Goal: Task Accomplishment & Management: Manage account settings

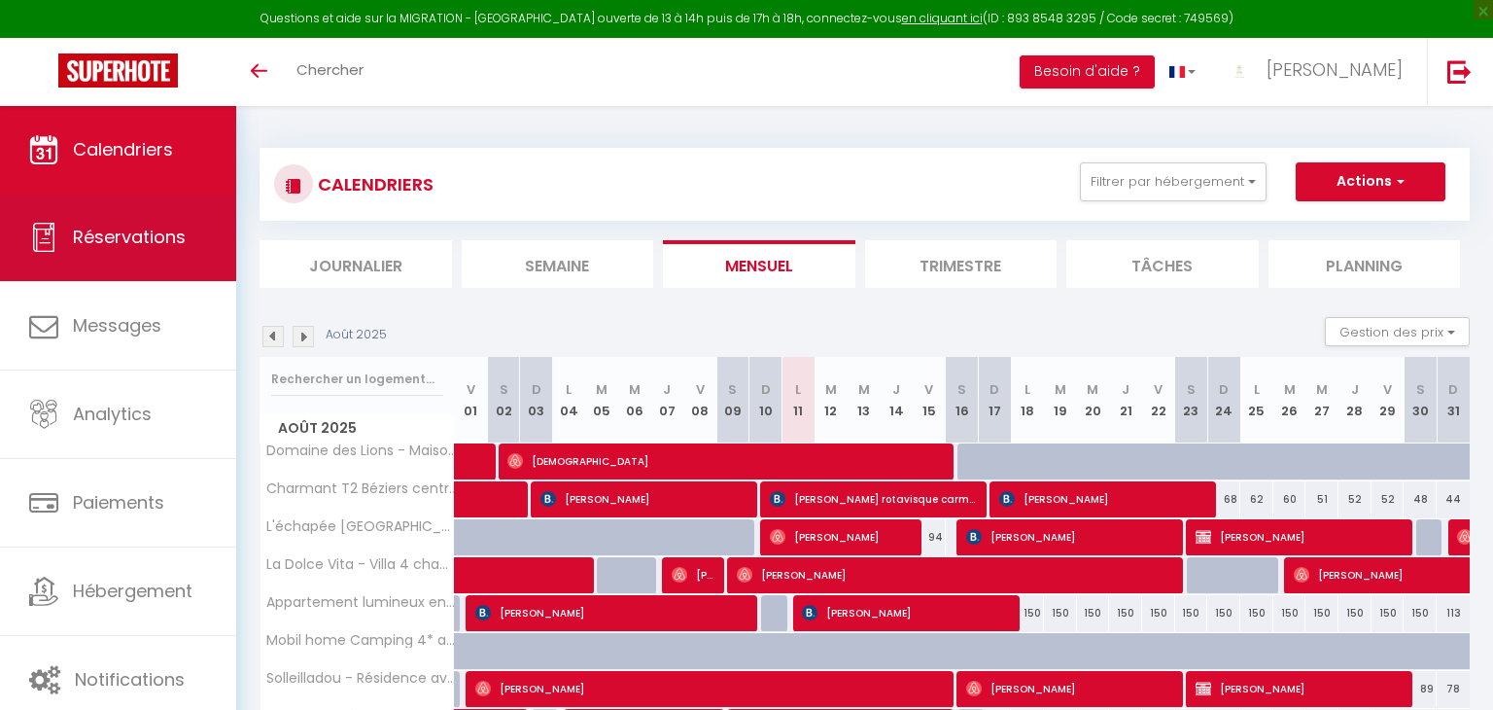
click at [147, 227] on span "Réservations" at bounding box center [129, 237] width 113 height 24
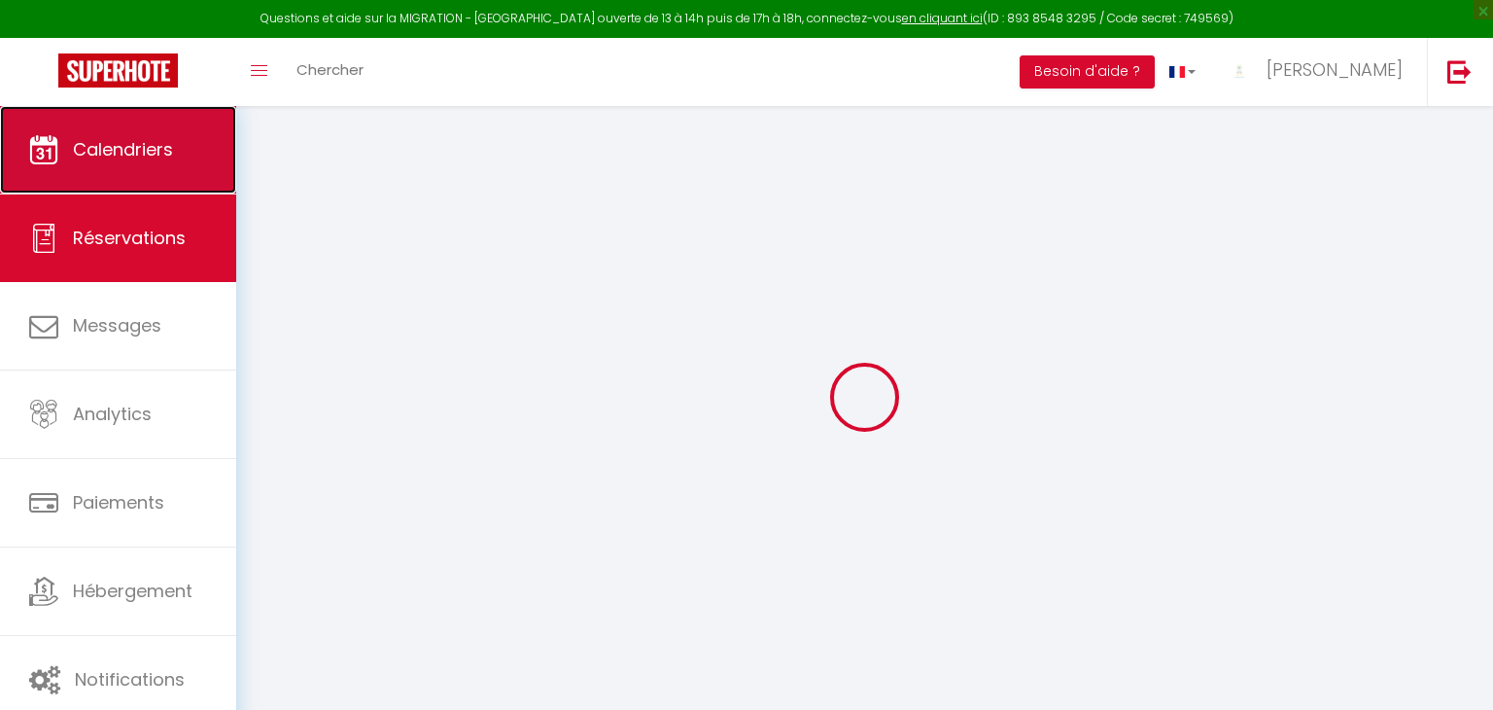
click at [115, 106] on link "Calendriers" at bounding box center [118, 149] width 236 height 87
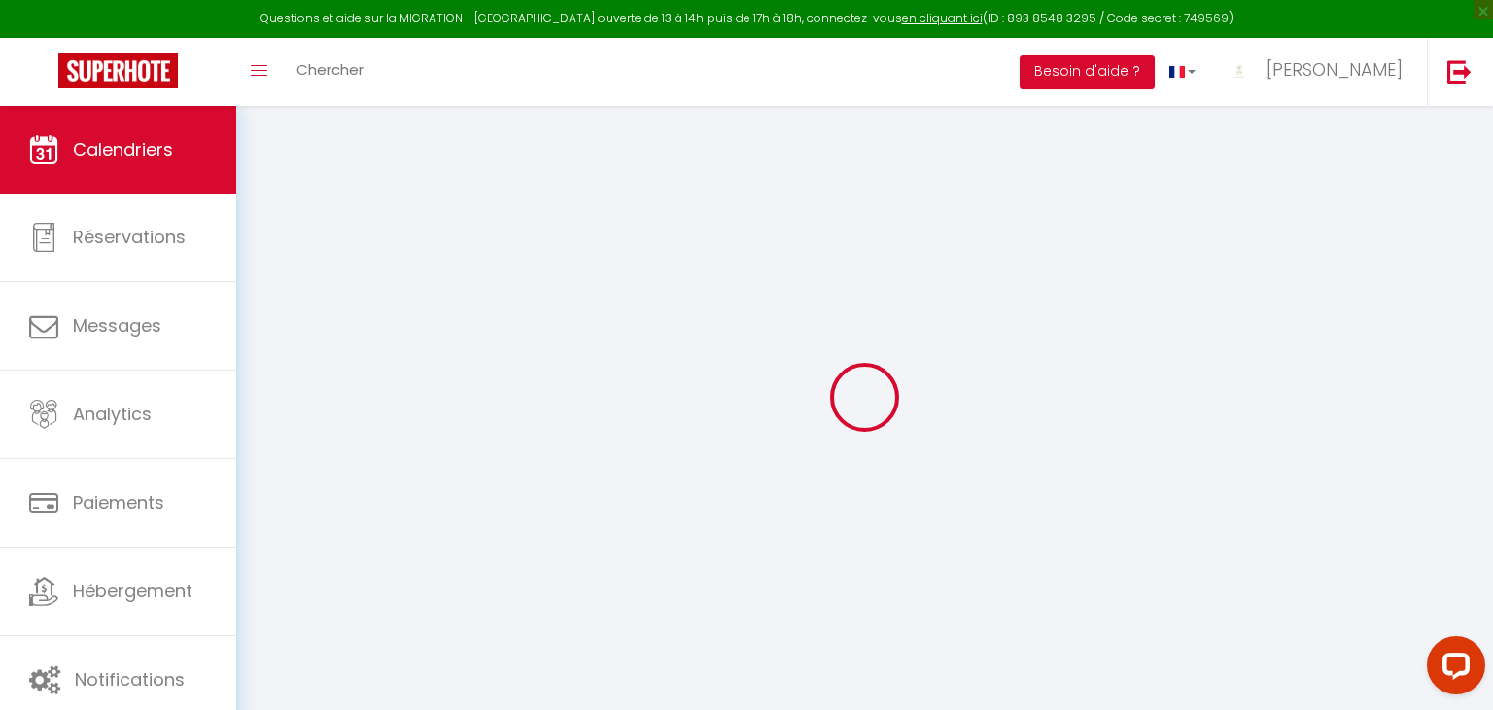
select select
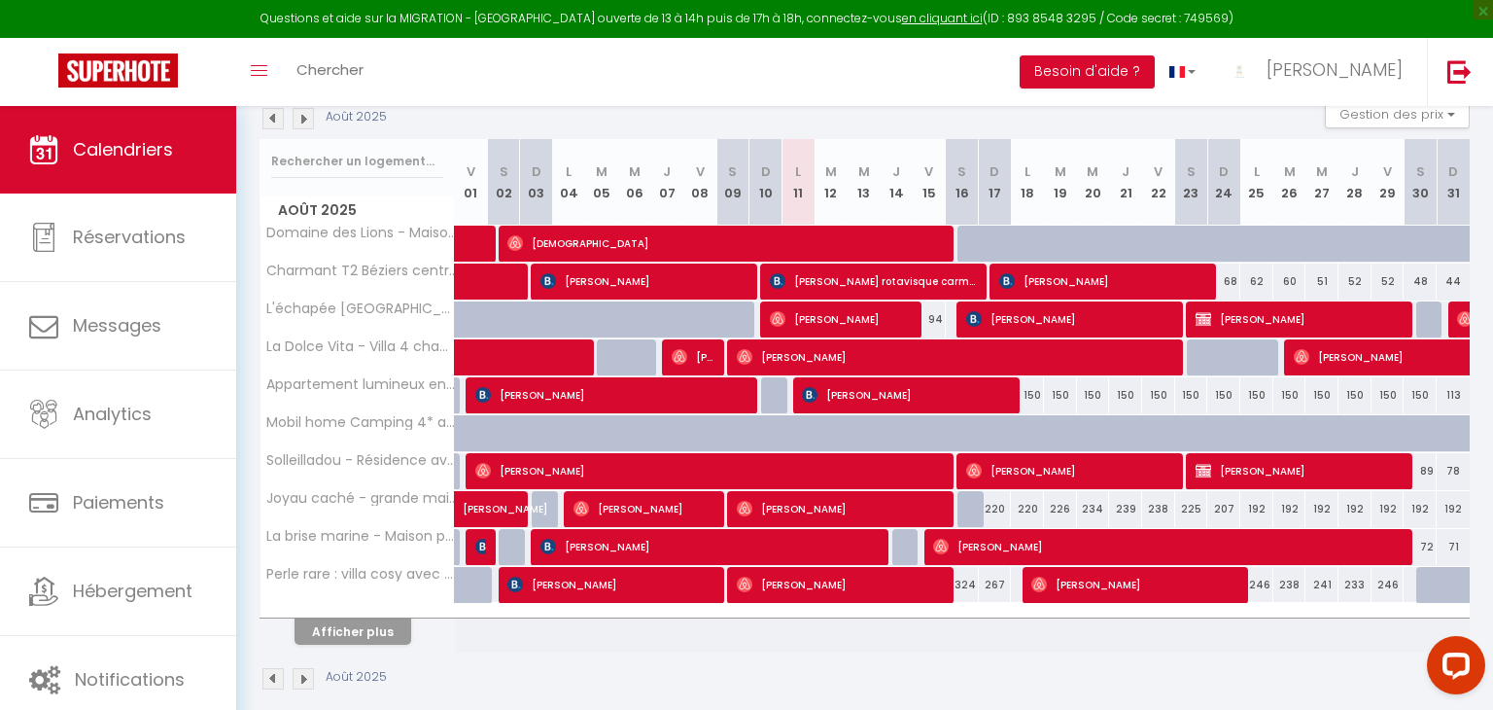
scroll to position [237, 0]
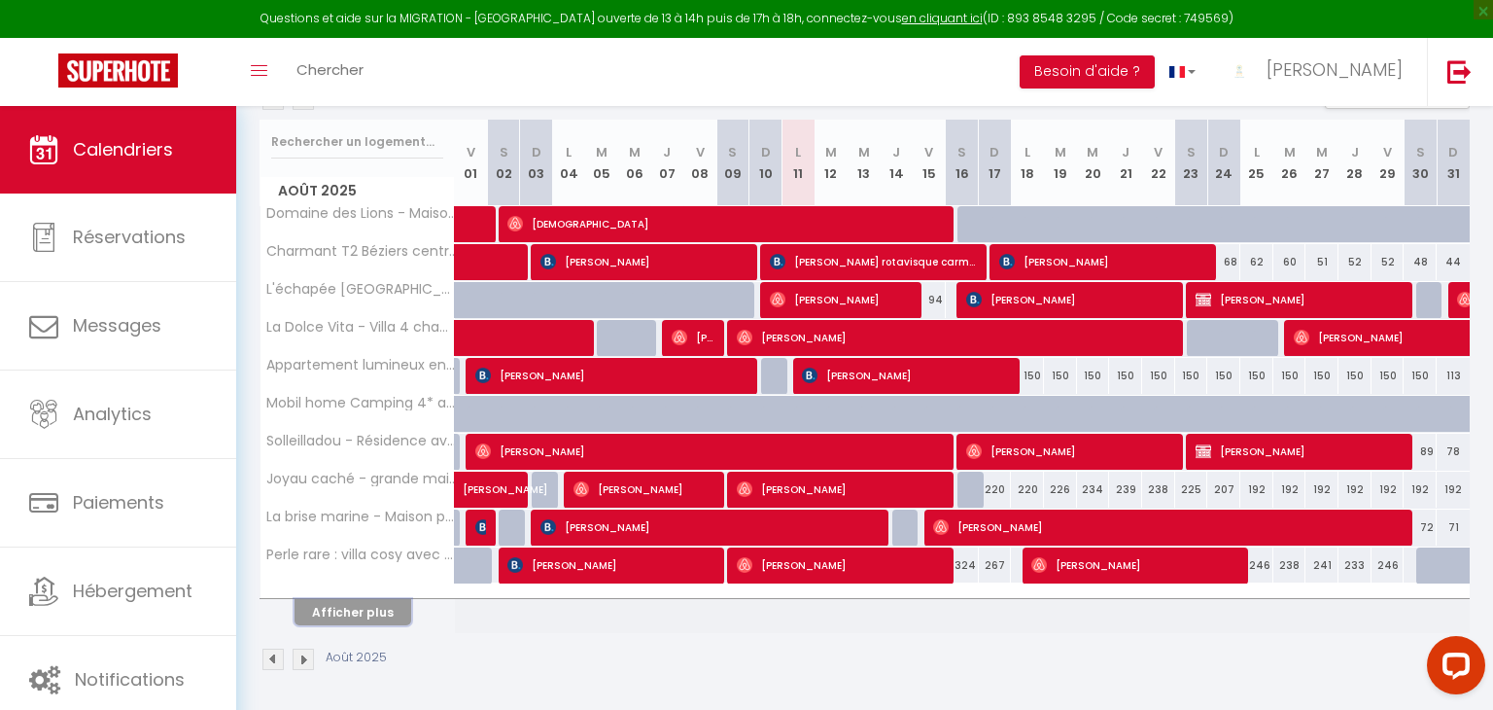
click at [340, 608] on button "Afficher plus" at bounding box center [353, 612] width 117 height 26
select select
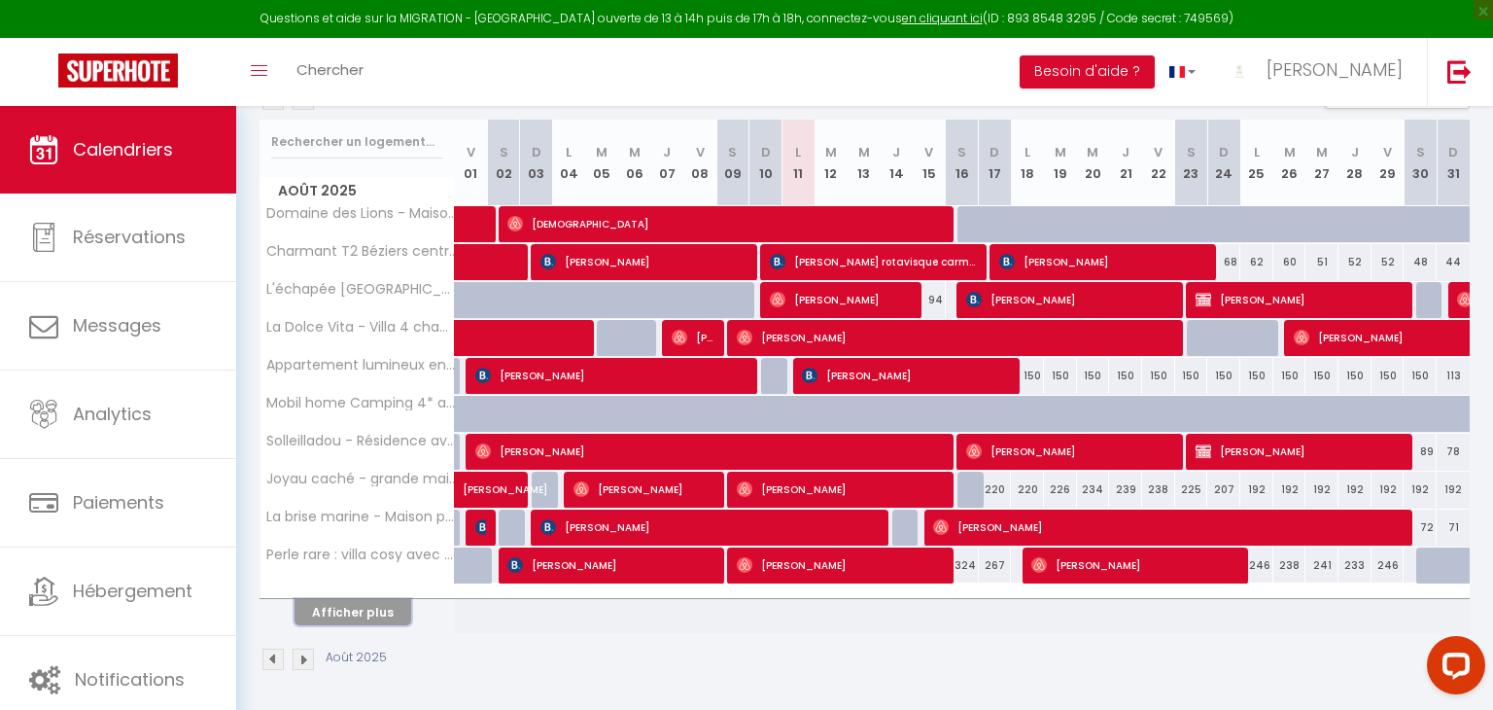
select select
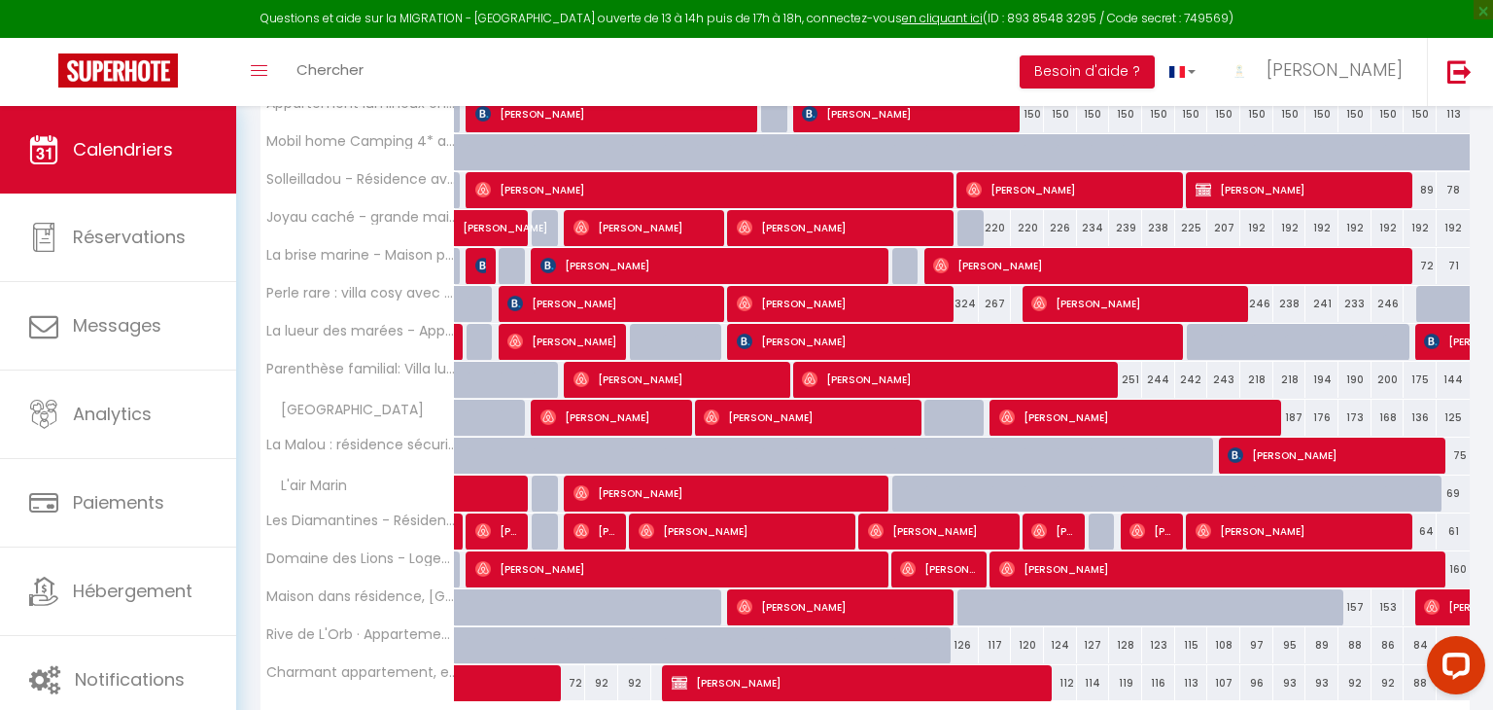
scroll to position [507, 0]
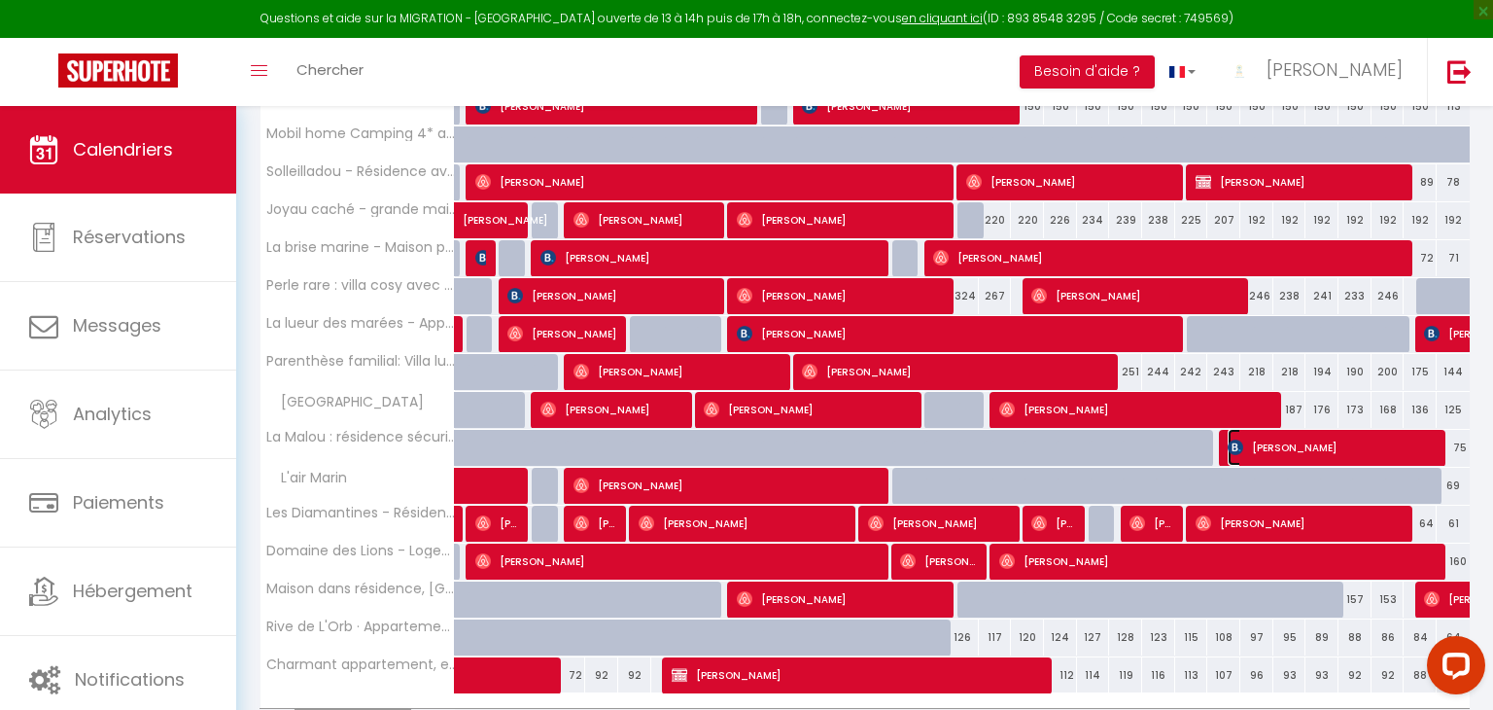
click at [1307, 450] on span "[PERSON_NAME]" at bounding box center [1332, 447] width 209 height 37
select select "OK"
select select "KO"
select select "0"
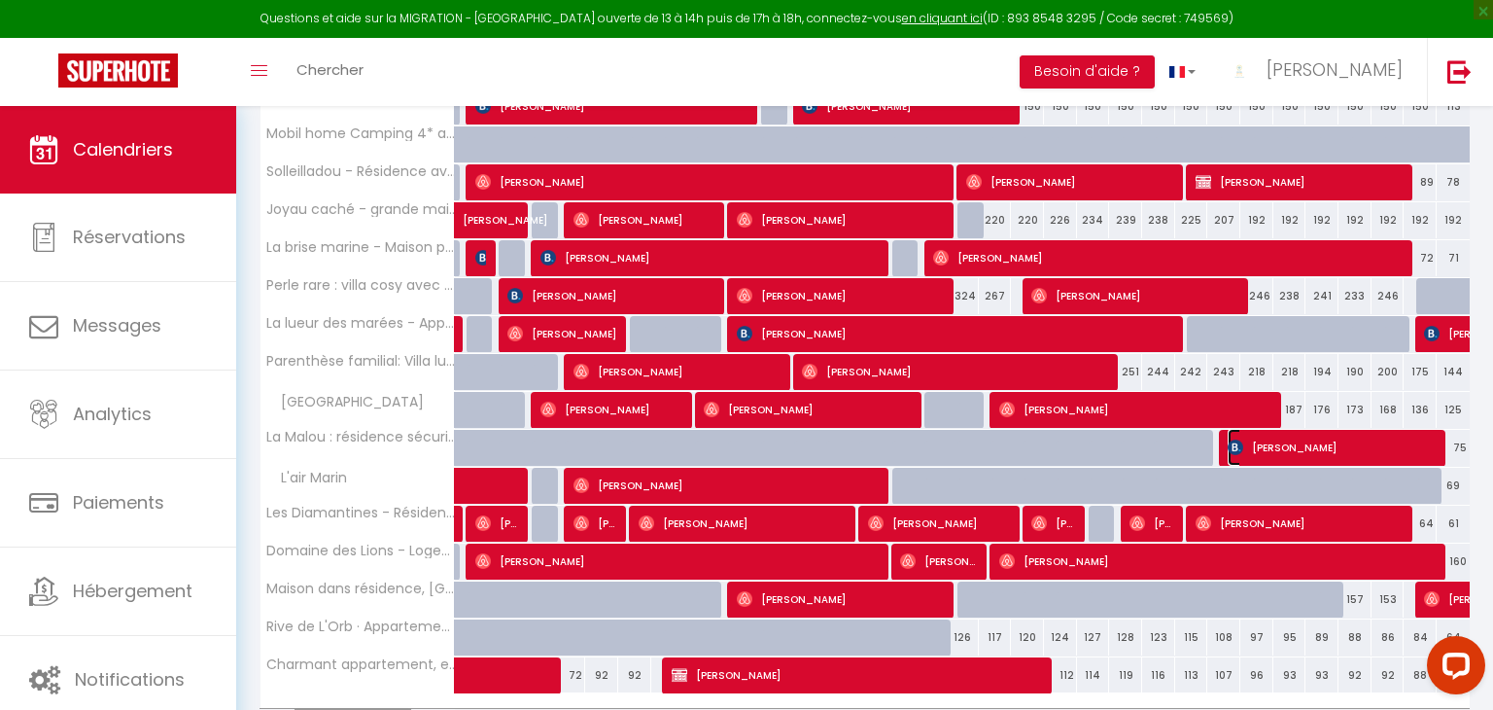
select select "1"
select select
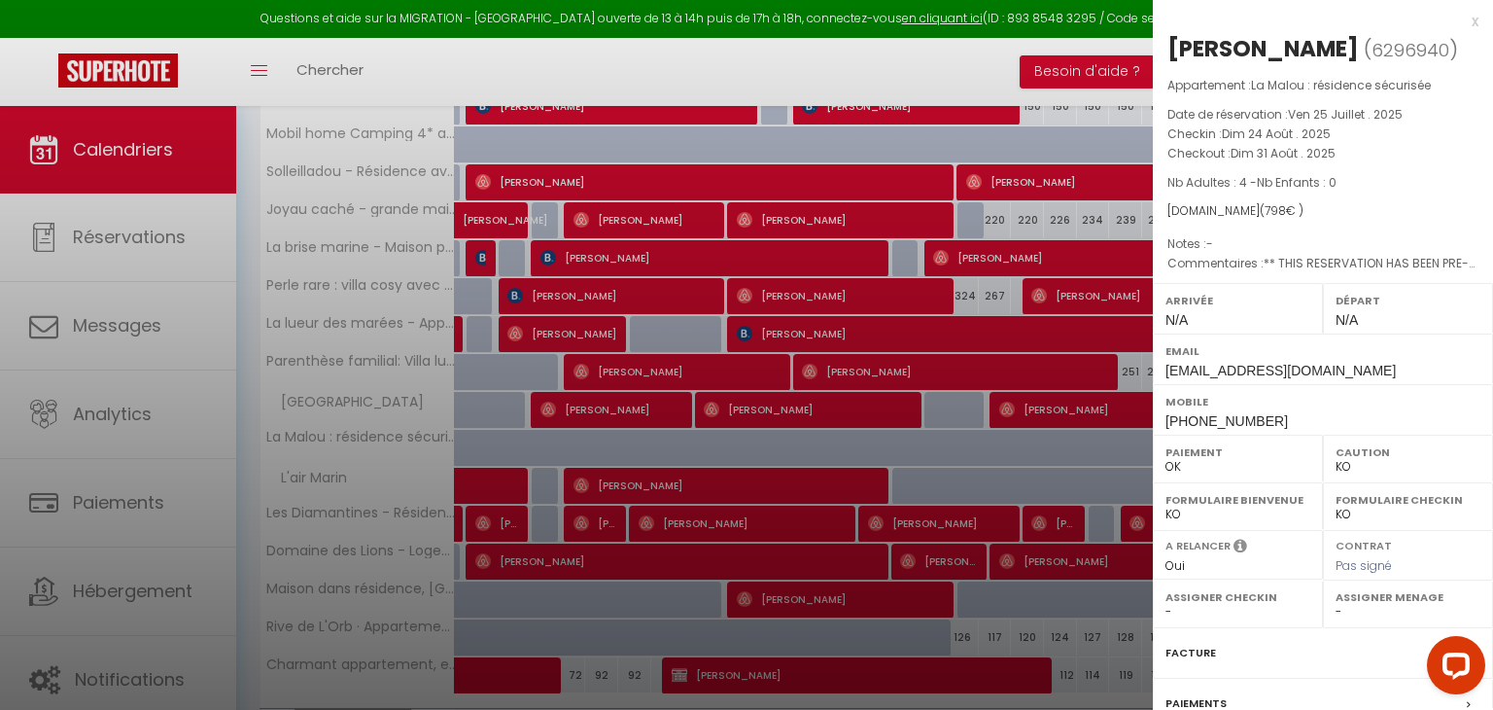
select select "45001"
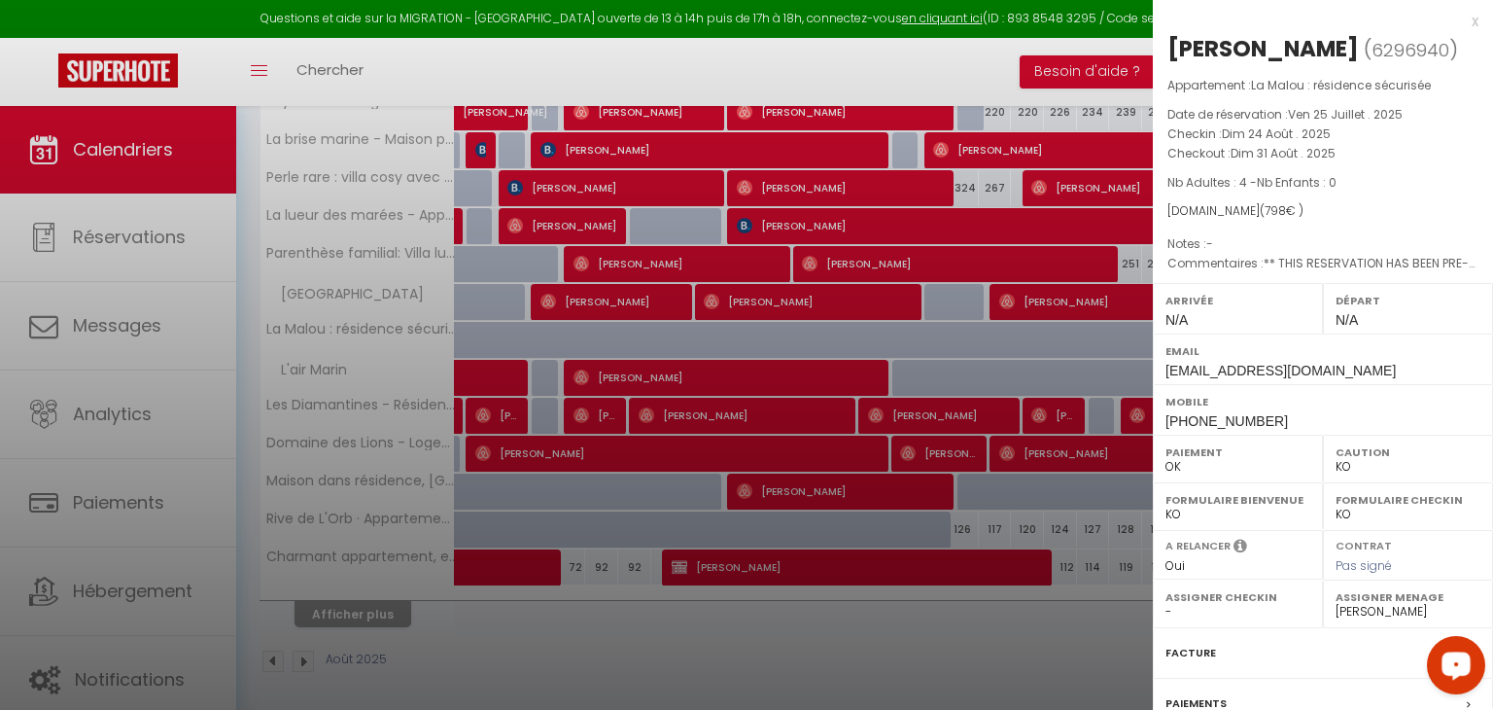
scroll to position [192, 0]
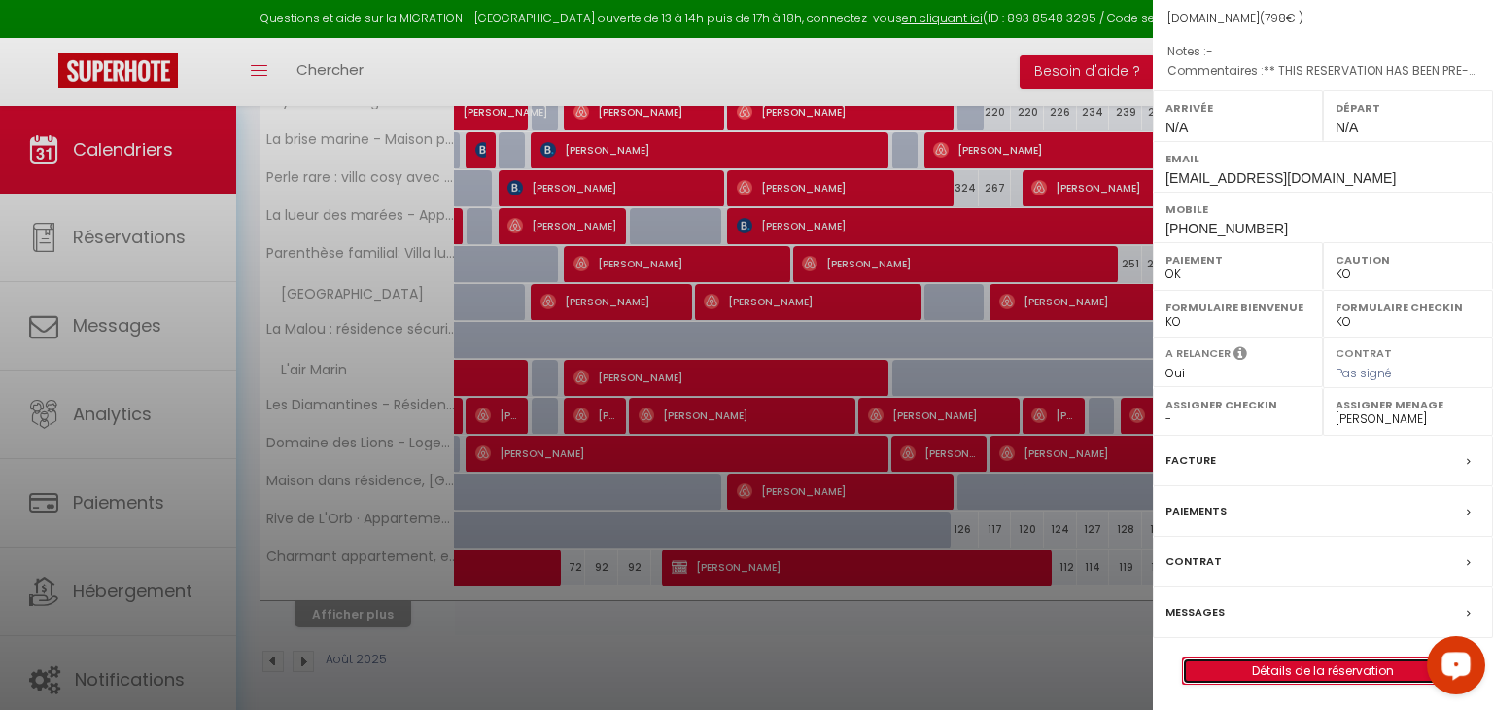
click at [1346, 660] on link "Détails de la réservation" at bounding box center [1323, 670] width 280 height 25
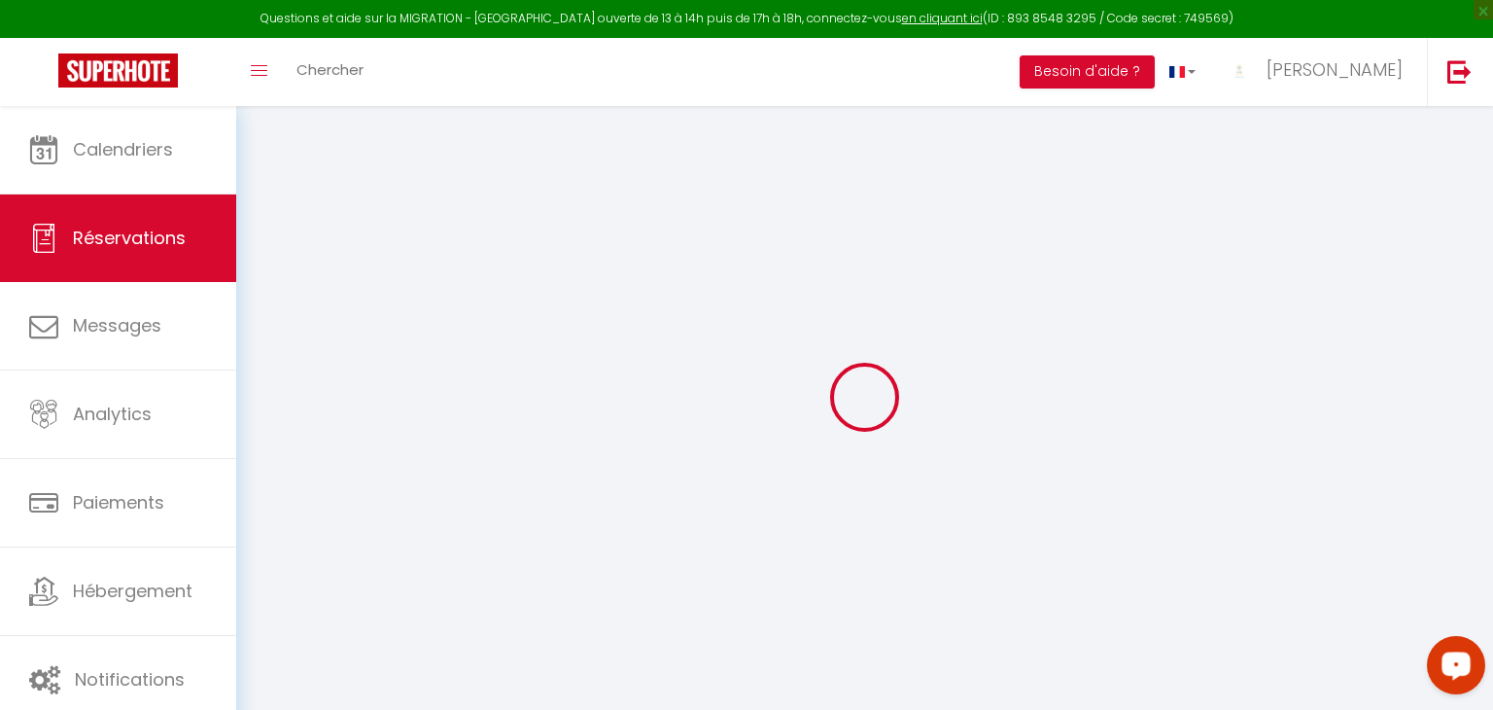
type input "[PERSON_NAME]"
type input "RUEZ"
type input "[EMAIL_ADDRESS][DOMAIN_NAME]"
type input "[PHONE_NUMBER]"
type input "."
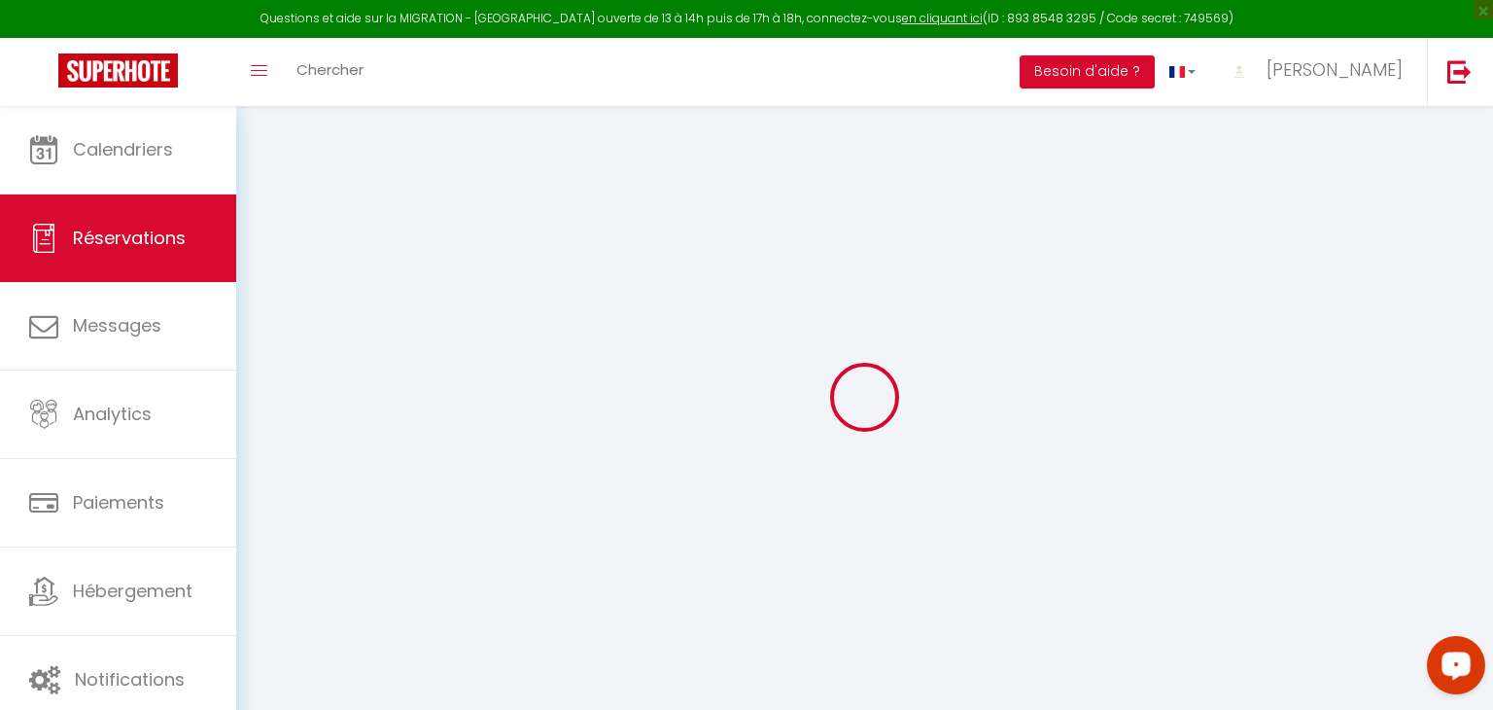
select select "FR"
type input "119.7"
type input "11.17"
select select "51046"
select select "1"
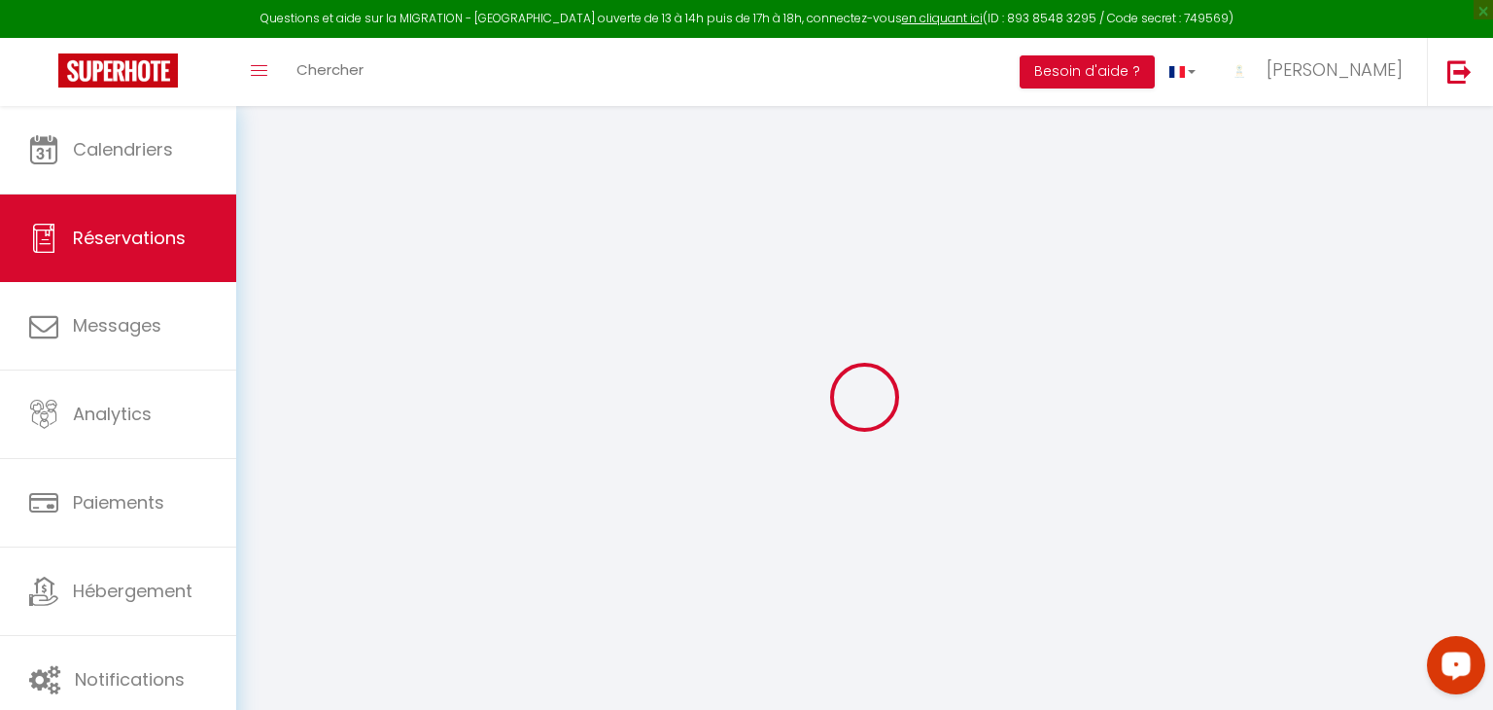
select select
type input "4"
select select "12"
select select
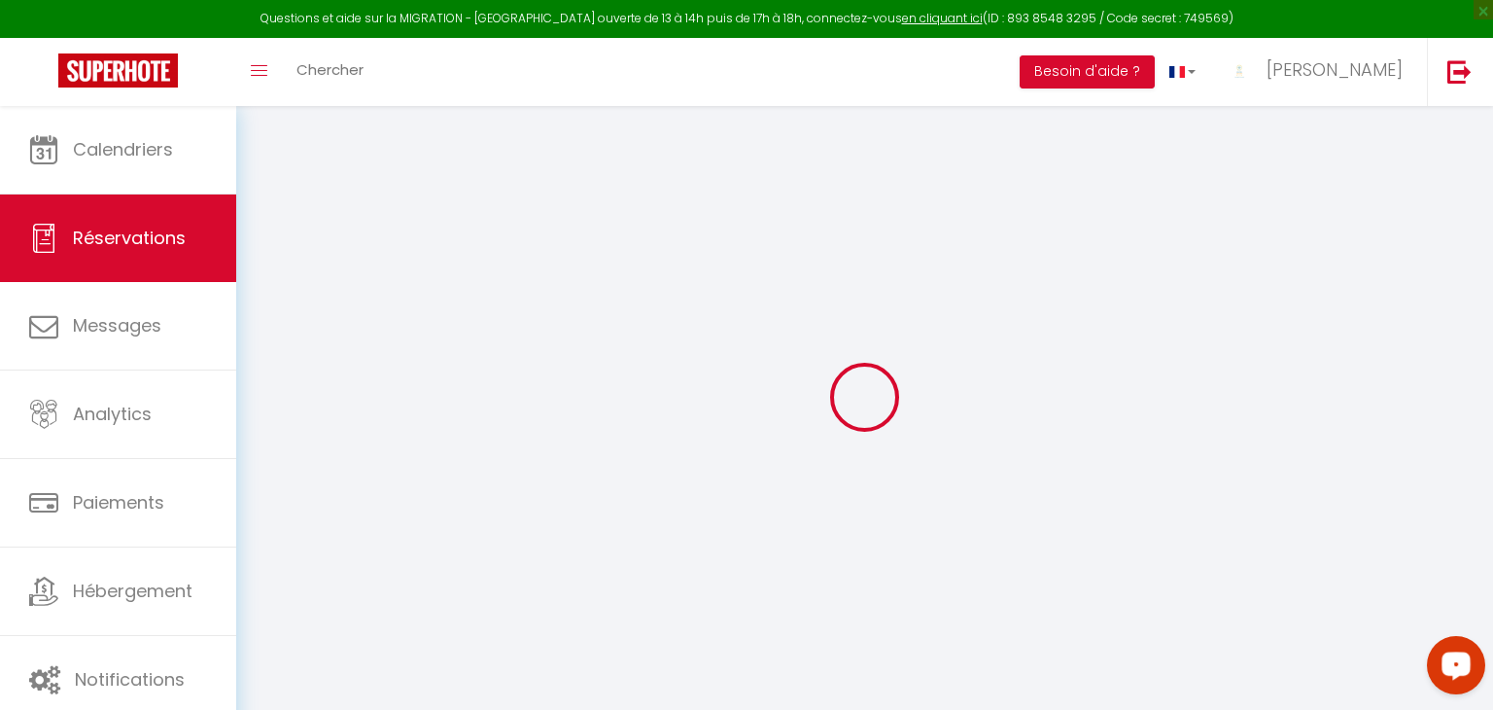
type input "748"
checkbox input "false"
type input "0"
select select "2"
type input "0"
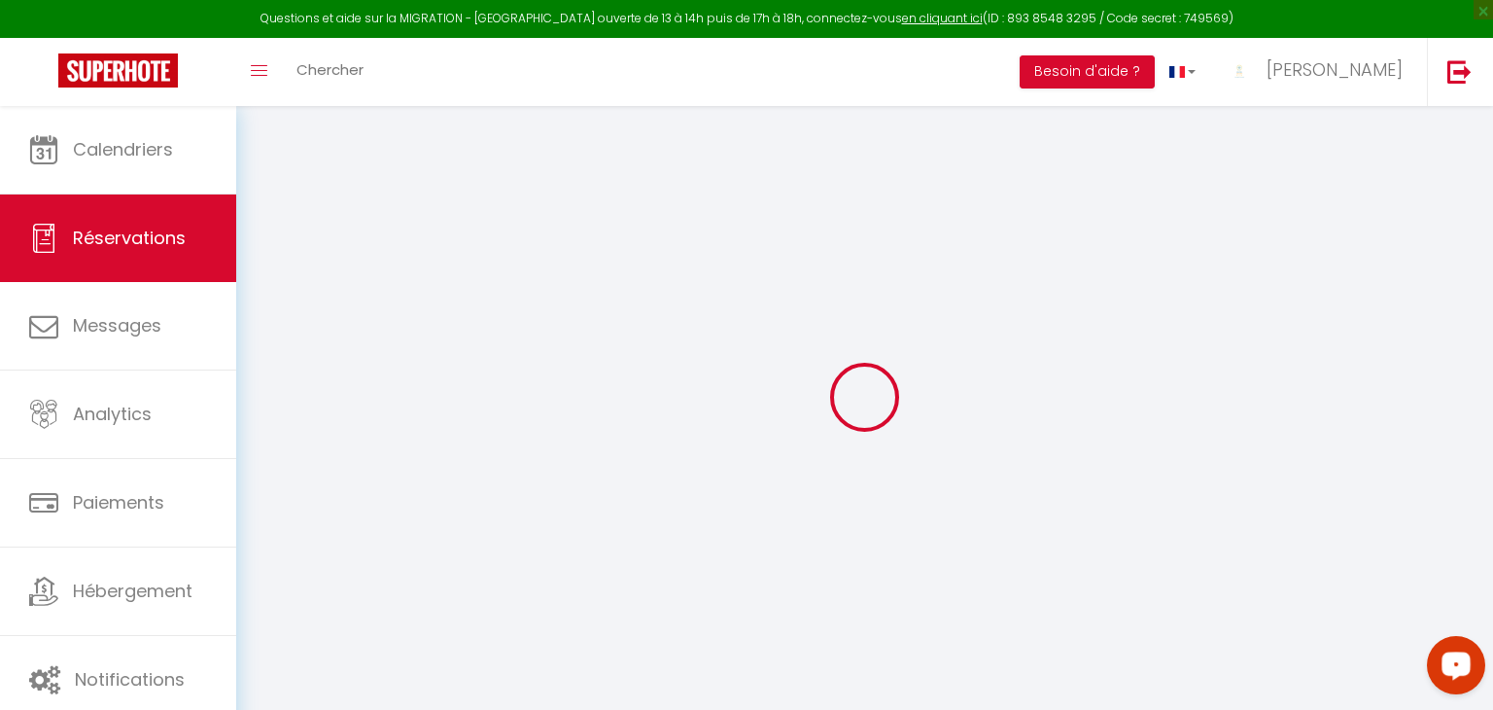
type input "0"
select select
select select "14"
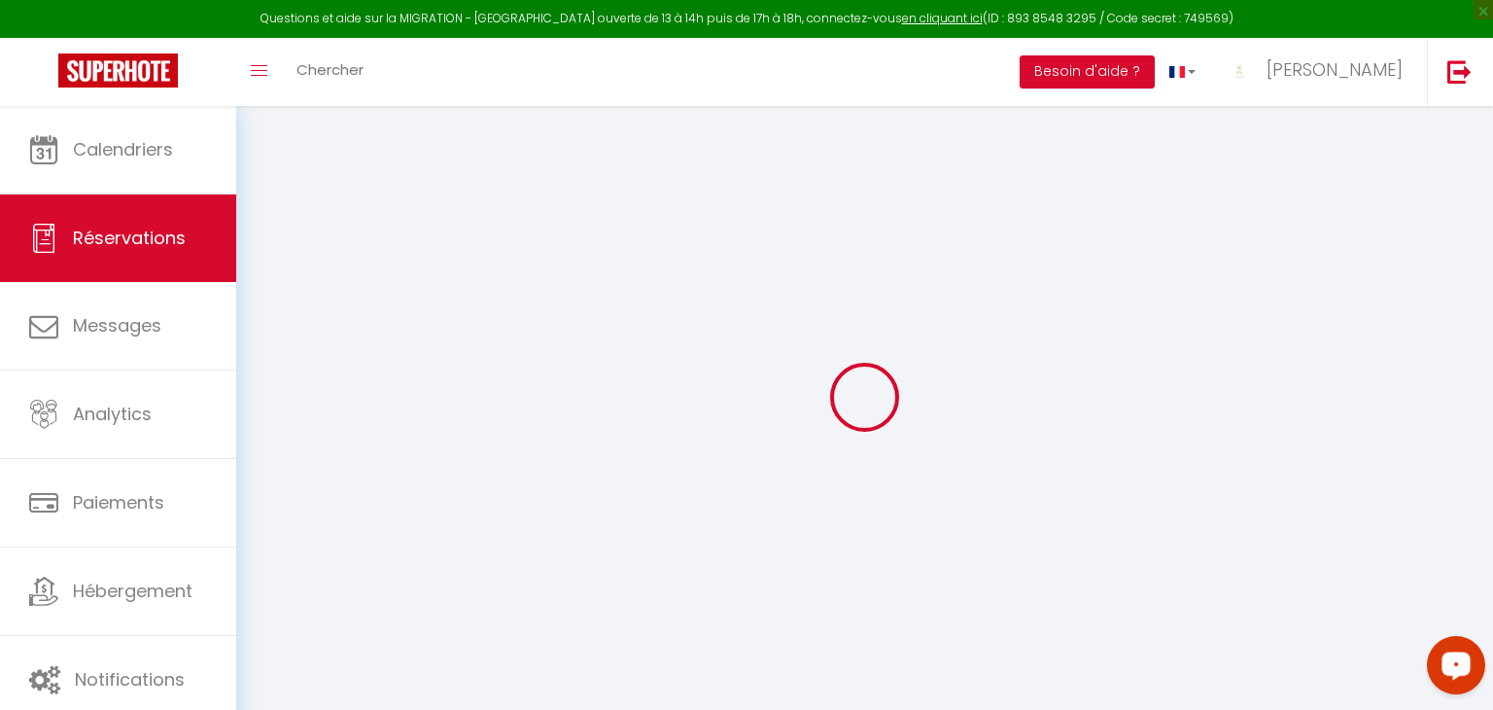
checkbox input "false"
select select
checkbox input "false"
select select
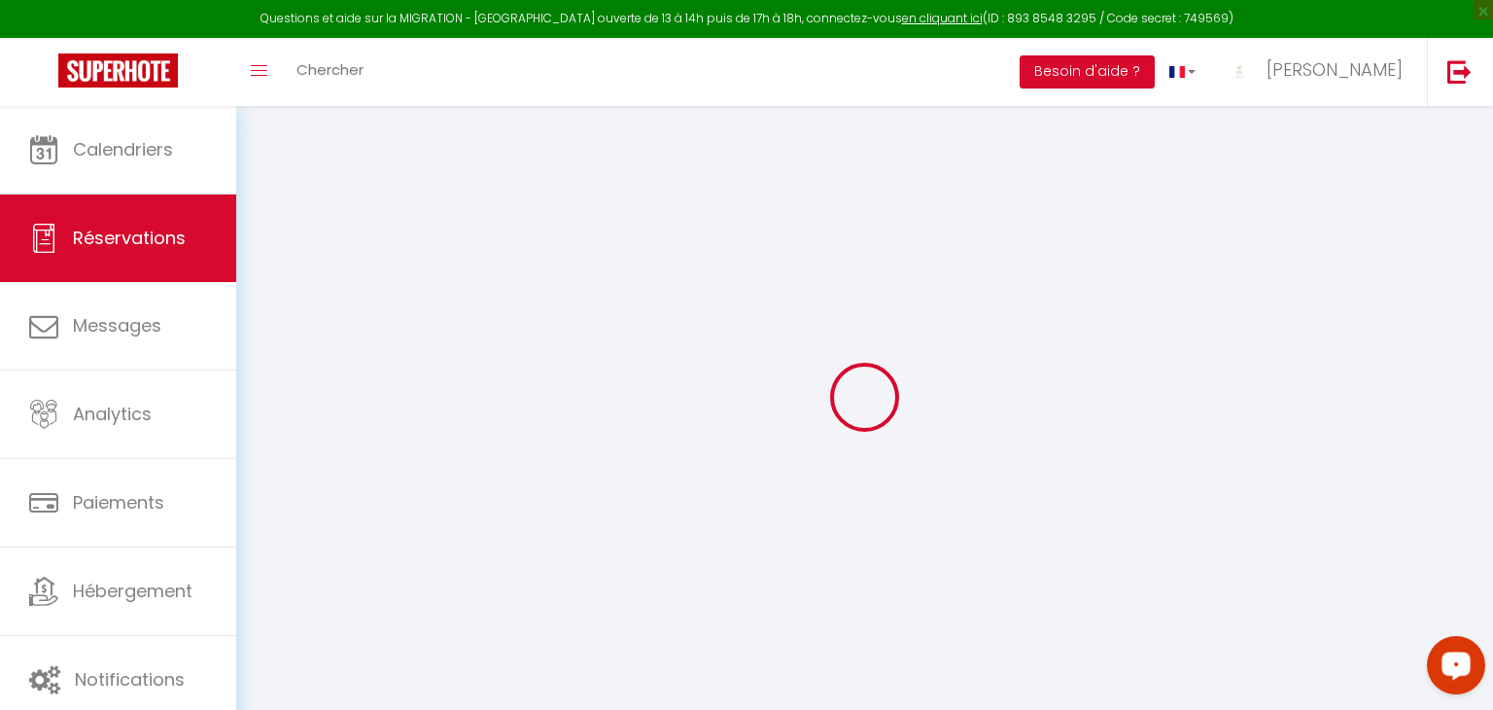
select select
checkbox input "false"
type textarea "** THIS RESERVATION HAS BEEN PRE-PAID ** You have a booker that would like free…"
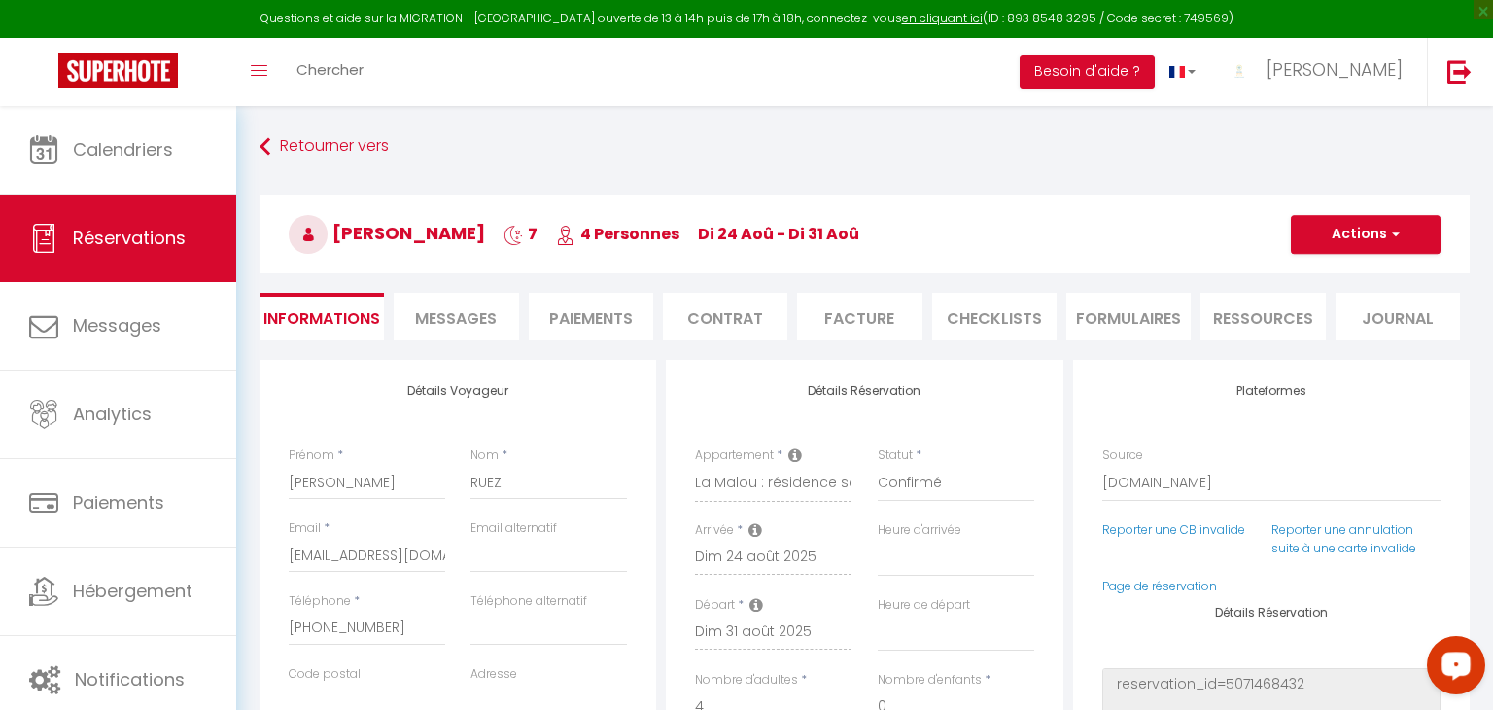
type input "50"
select select
checkbox input "false"
select select
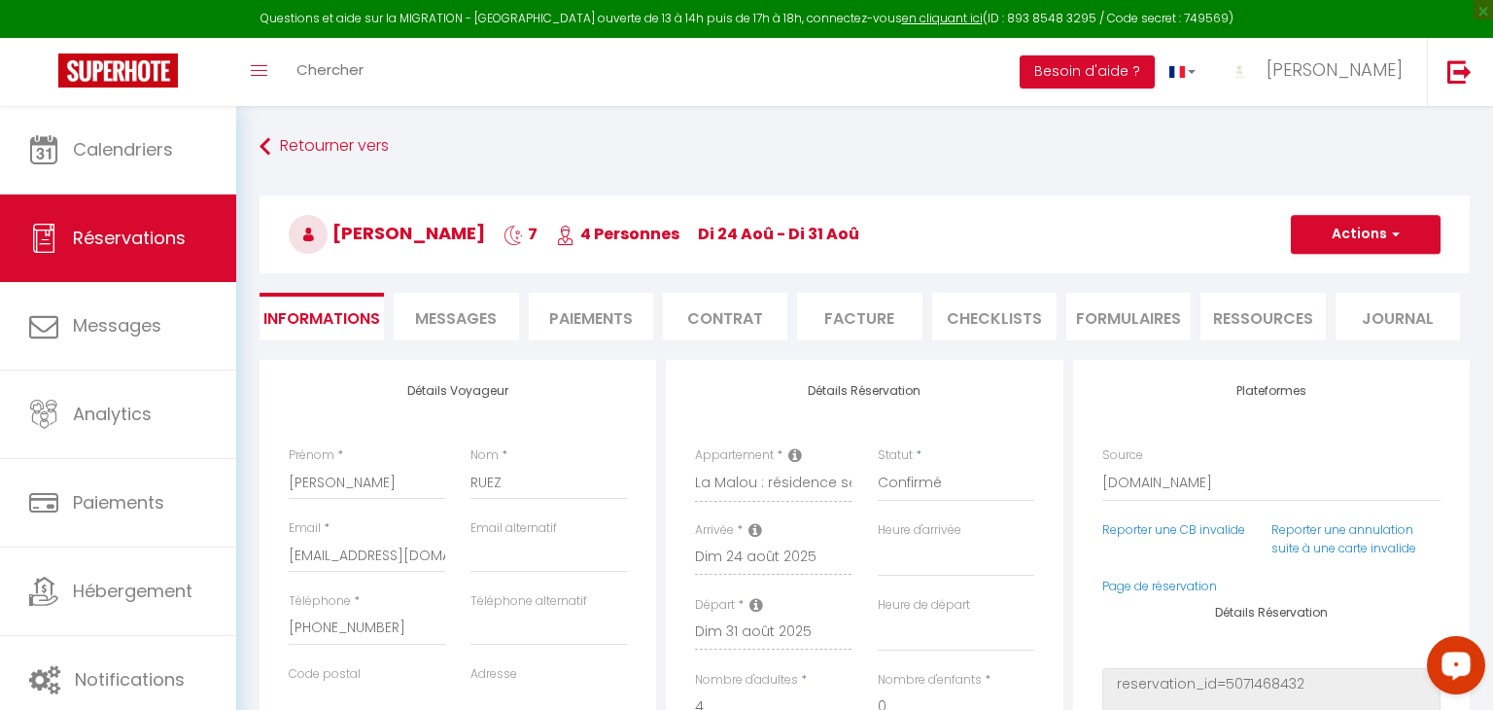
select select
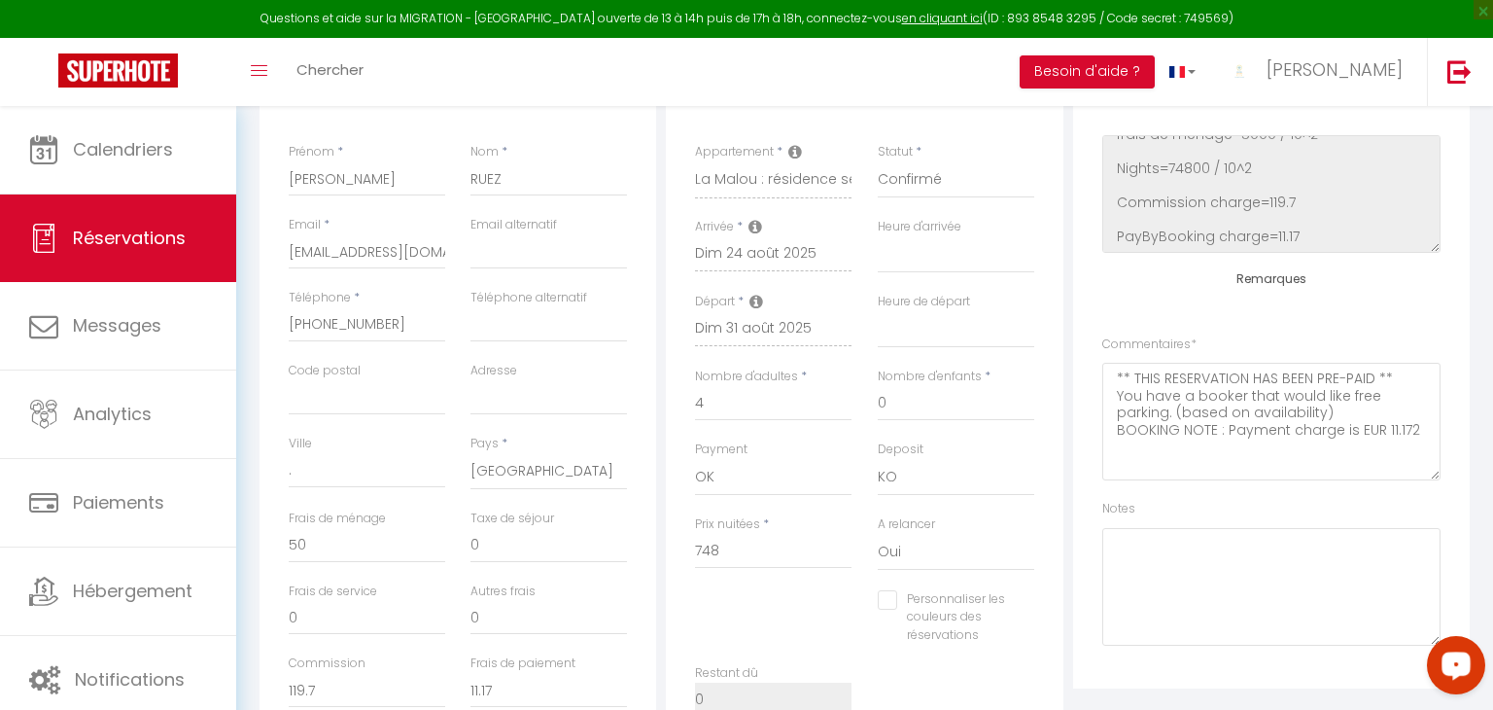
scroll to position [521, 0]
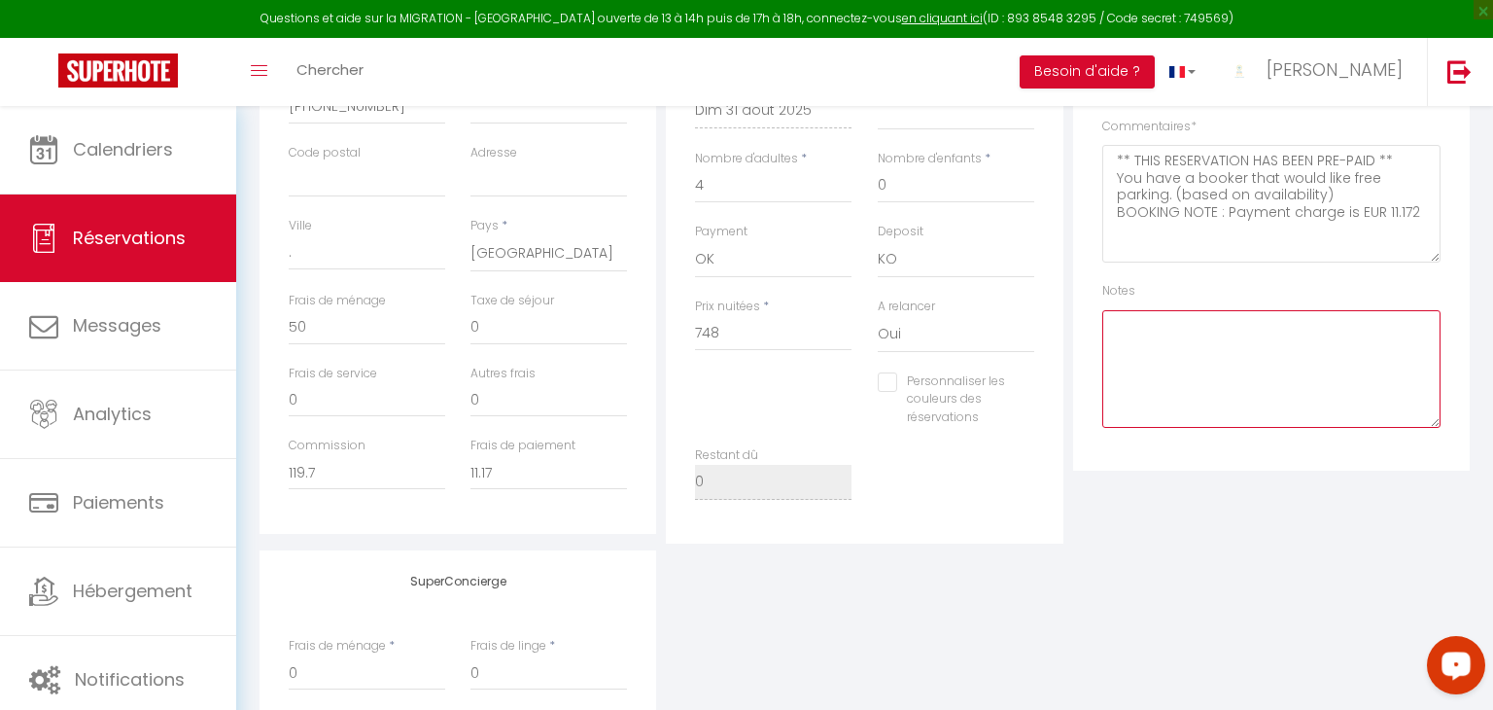
click at [1170, 376] on textarea at bounding box center [1271, 369] width 338 height 118
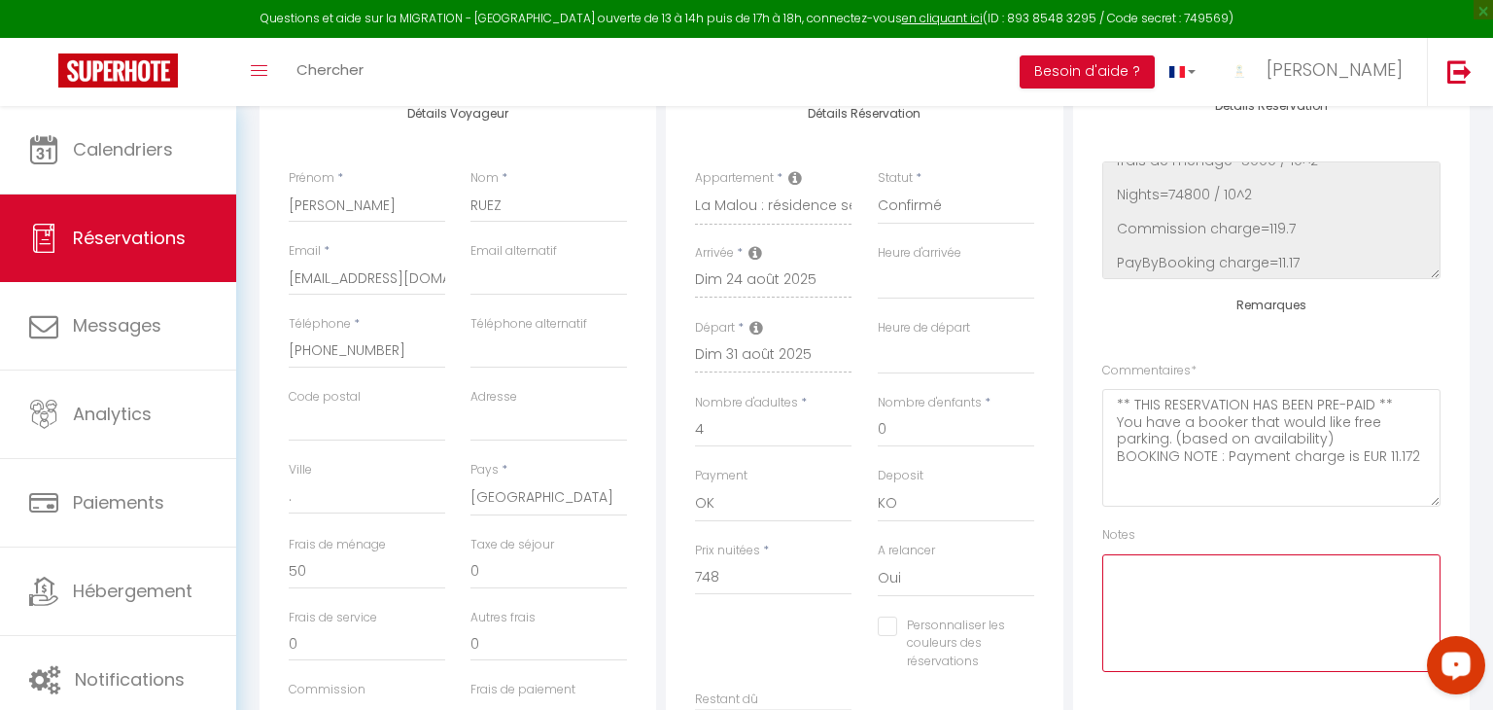
scroll to position [375, 0]
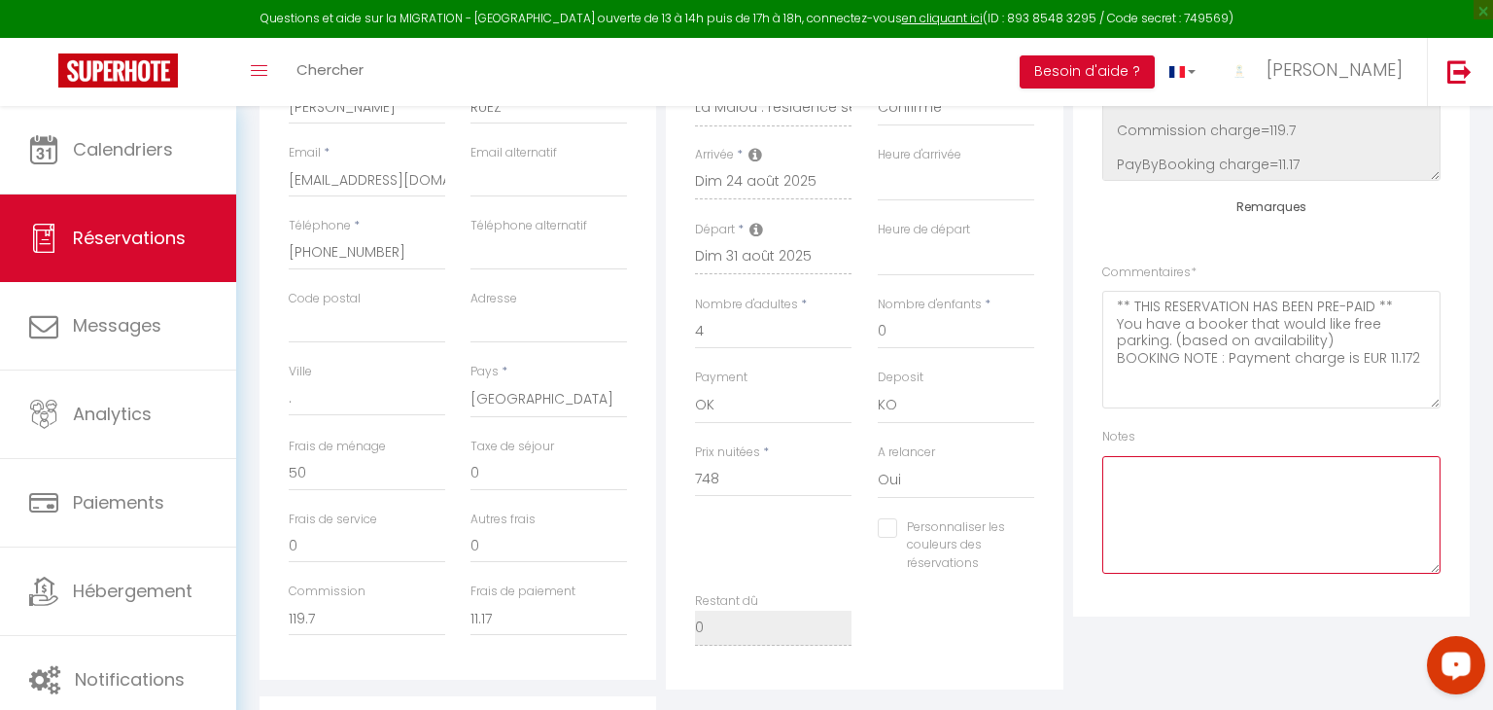
click at [1227, 494] on textarea at bounding box center [1271, 515] width 338 height 118
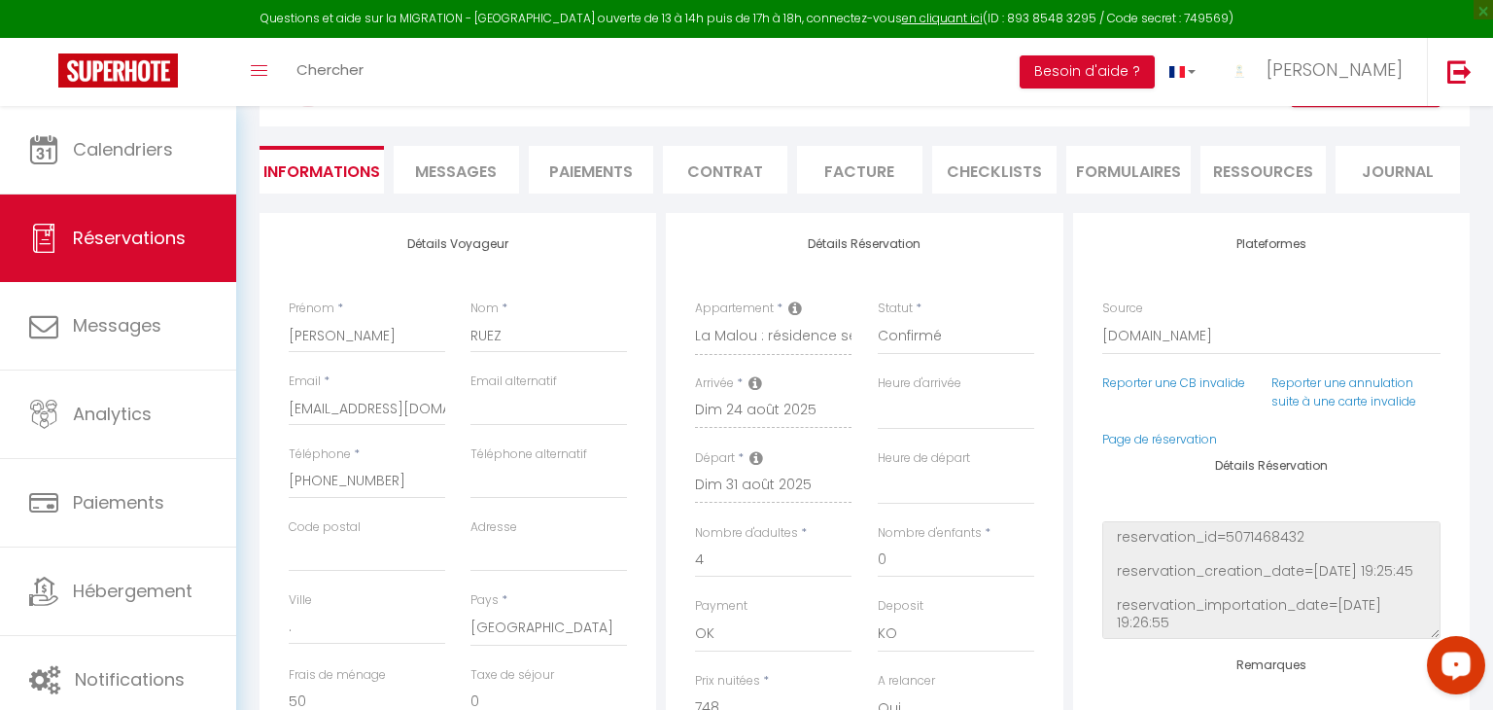
scroll to position [0, 0]
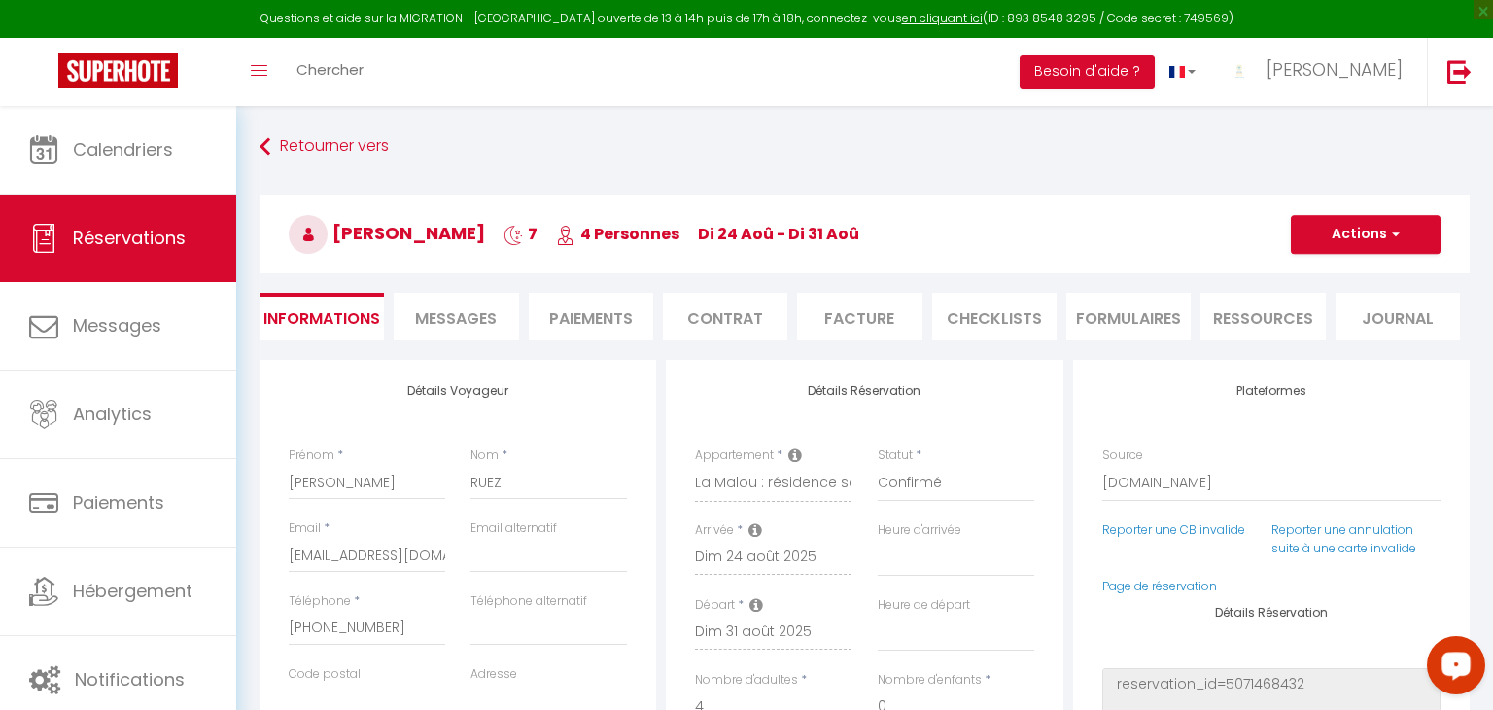
type textarea "Prévoir linge de lit double X2 plus 2 lit simples et a confirmer linge de lit d…"
click at [1355, 250] on button "Actions" at bounding box center [1366, 234] width 150 height 39
click at [1331, 275] on link "Enregistrer" at bounding box center [1347, 276] width 154 height 25
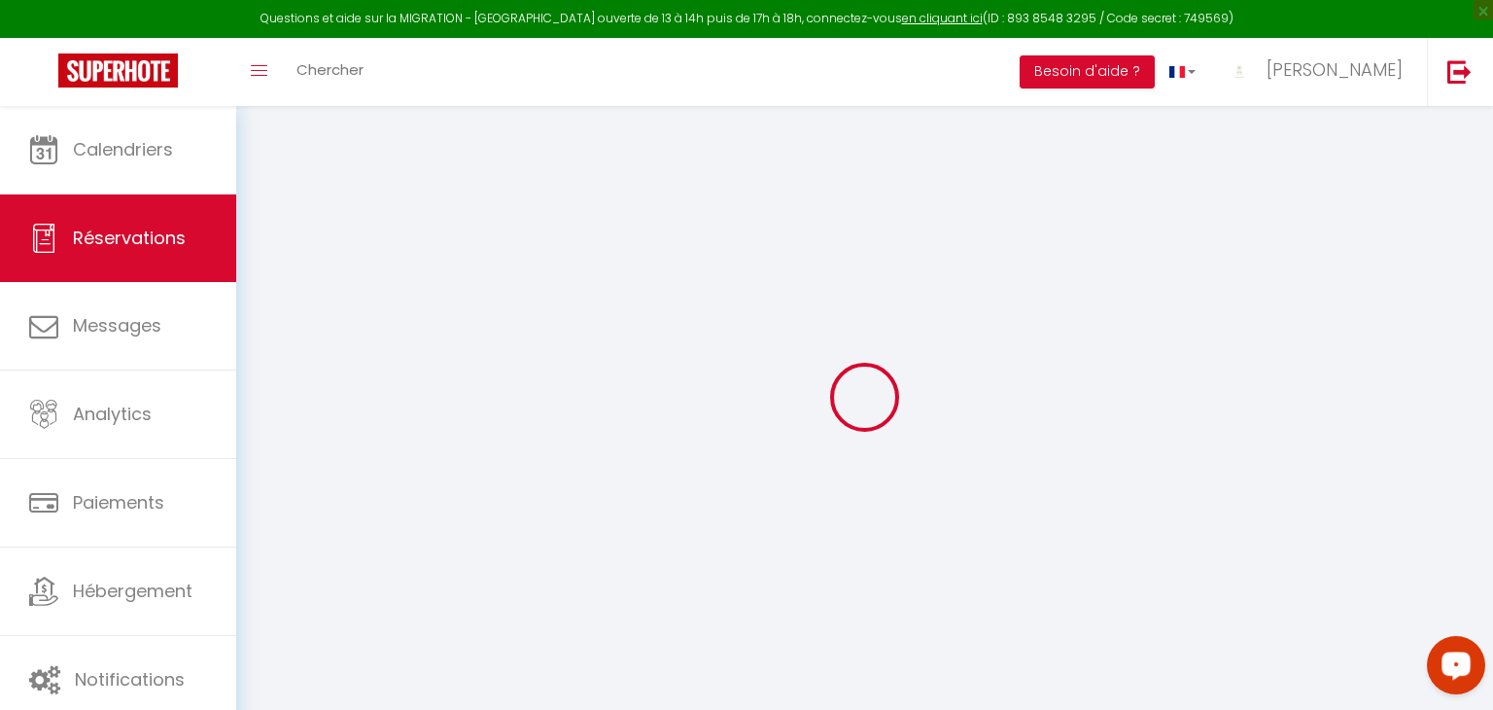
select select "not_cancelled"
